Goal: Go to known website: Access a specific website the user already knows

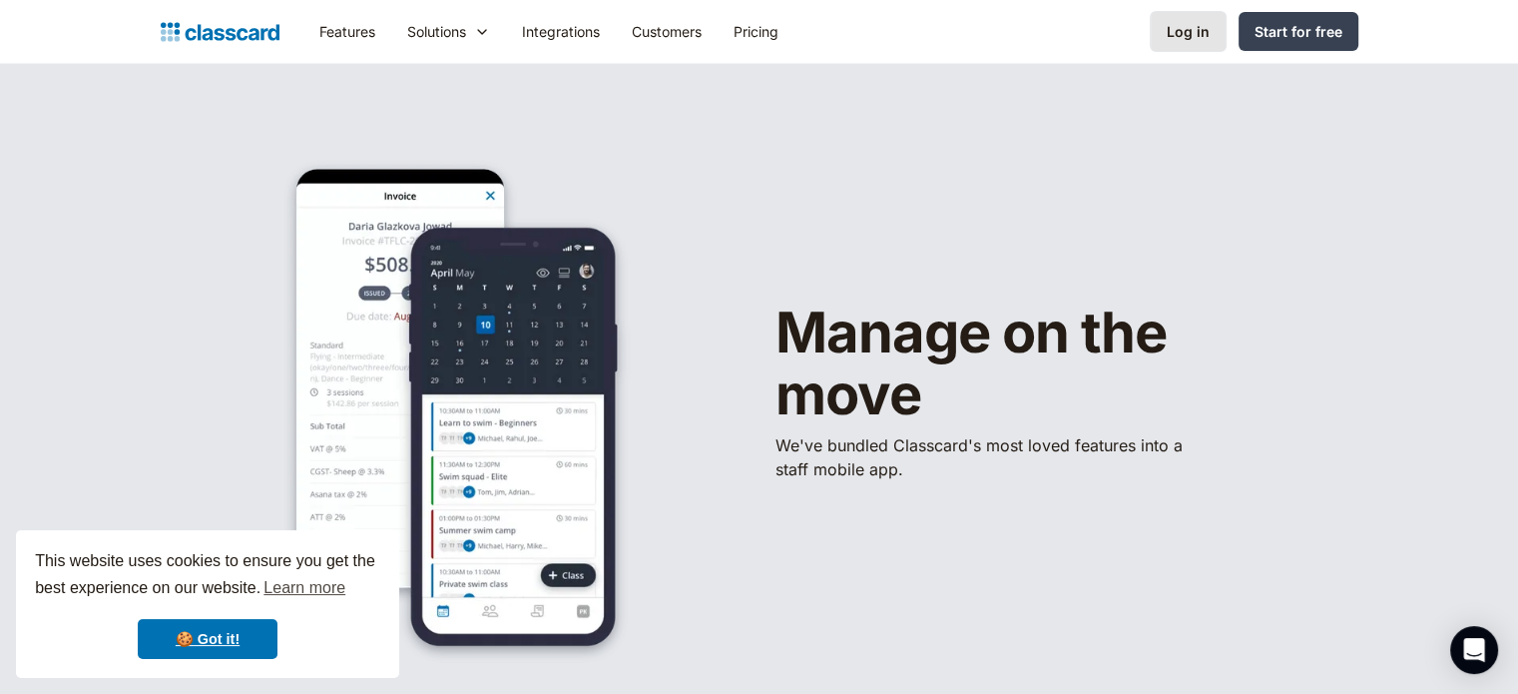
click at [1162, 36] on link "Log in" at bounding box center [1188, 31] width 77 height 41
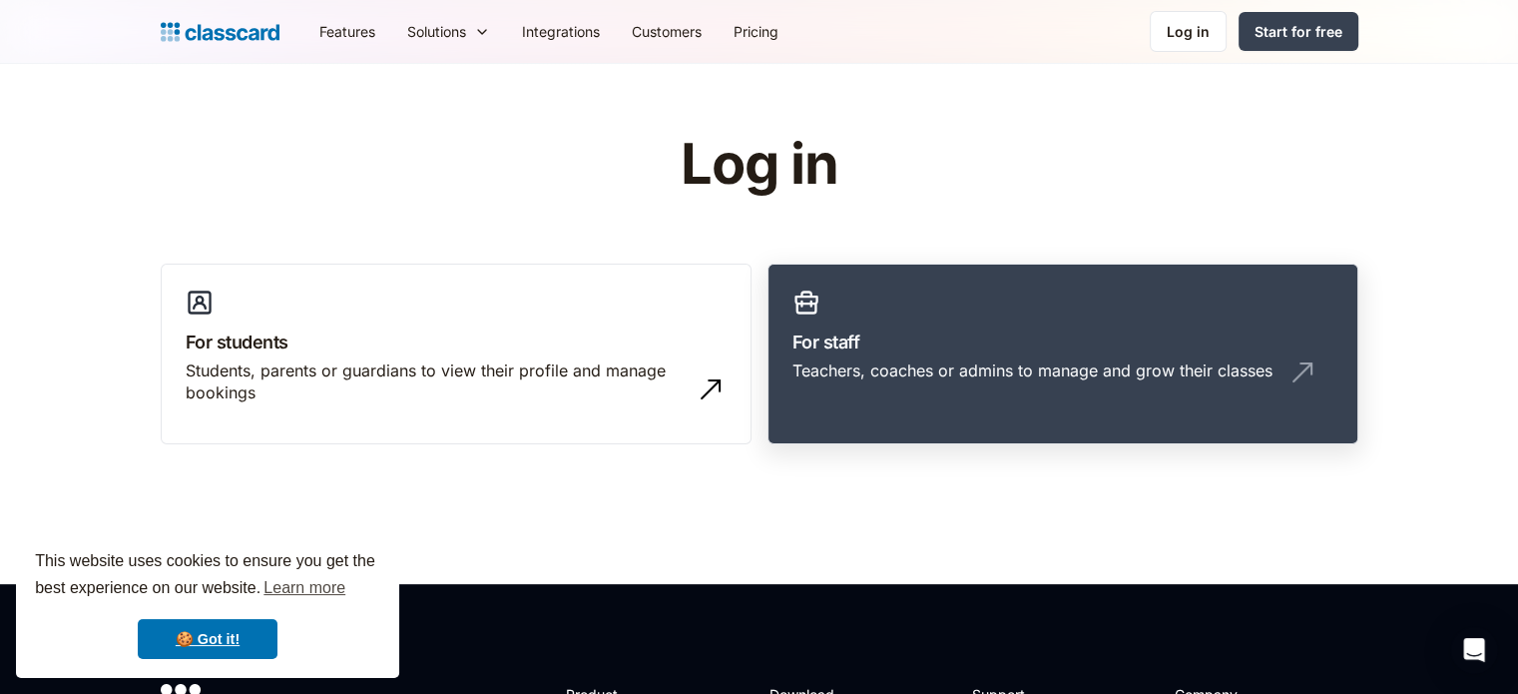
click at [951, 322] on link "For staff Teachers, coaches or admins to manage and grow their classes" at bounding box center [1062, 354] width 591 height 182
